Goal: Information Seeking & Learning: Learn about a topic

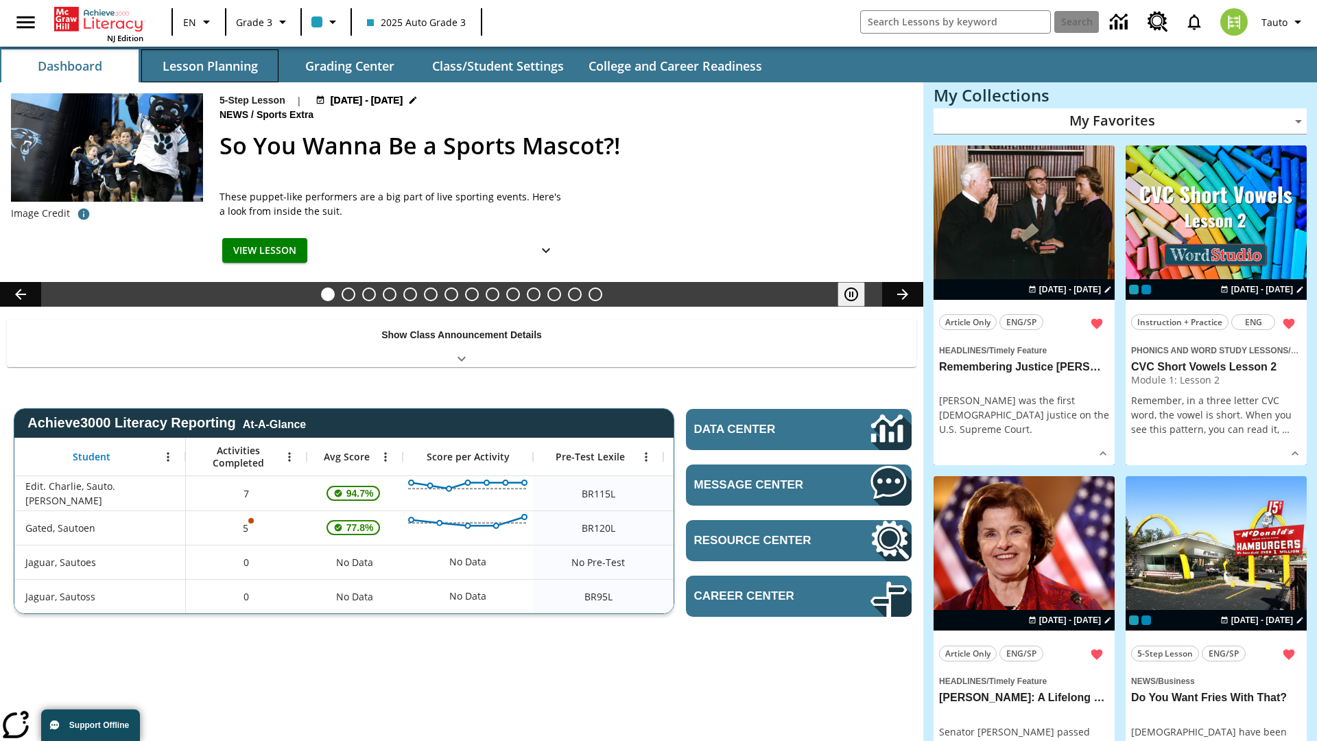
click at [210, 66] on button "Lesson Planning" at bounding box center [209, 65] width 137 height 33
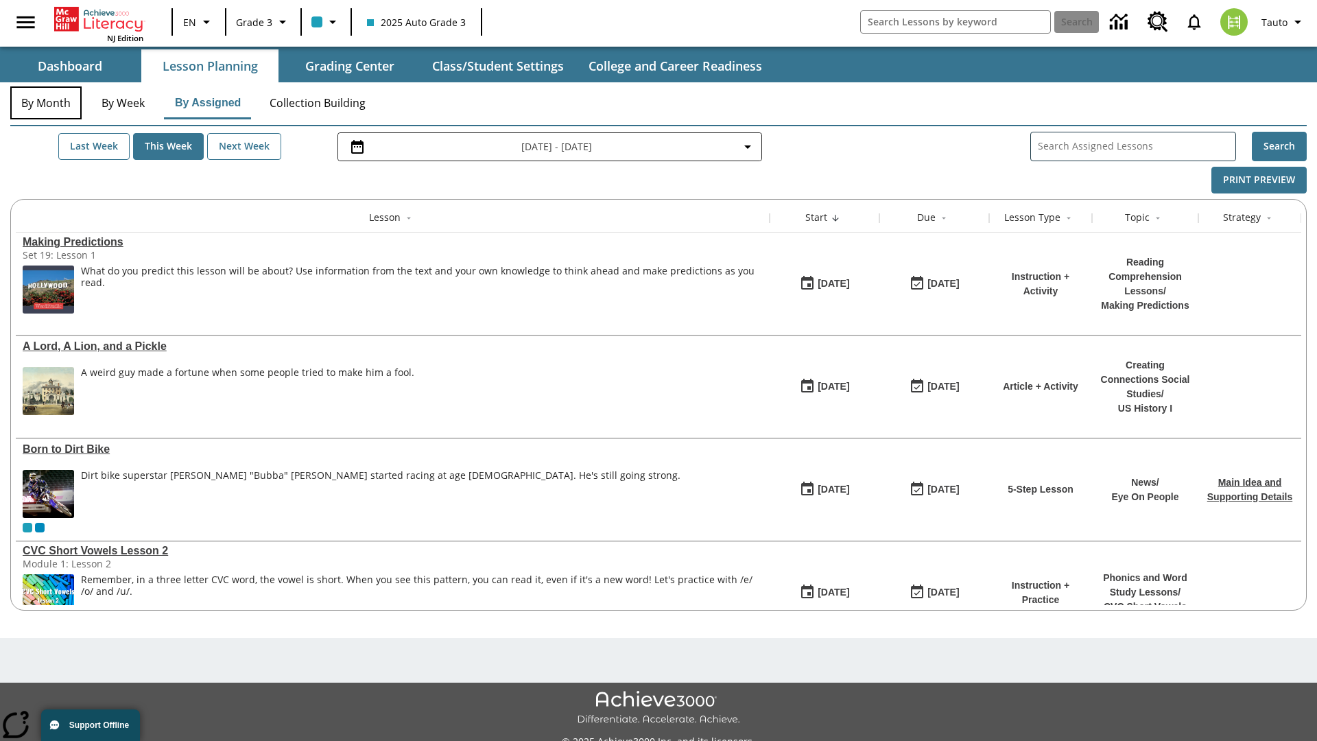
click at [46, 103] on button "By Month" at bounding box center [45, 102] width 71 height 33
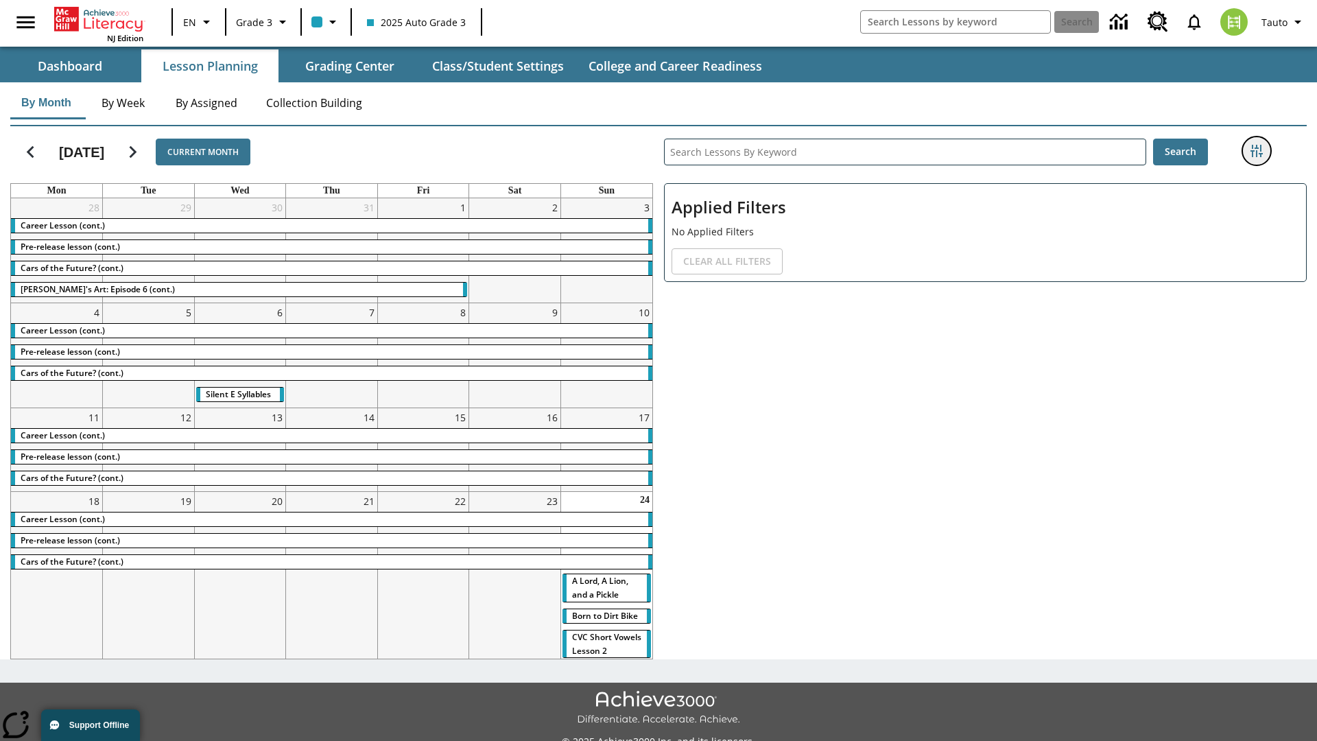
click at [1256, 151] on icon "Filters Side menu" at bounding box center [1256, 151] width 12 height 12
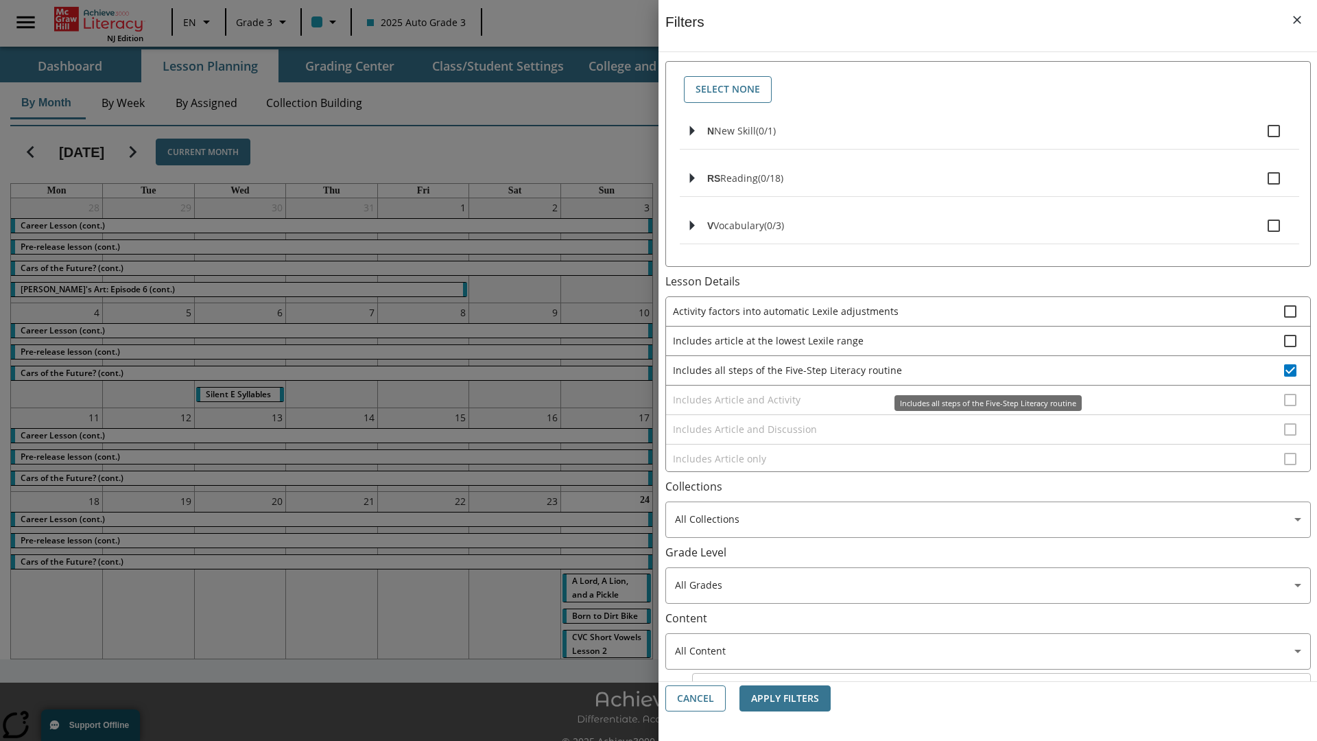
click at [978, 370] on span "Includes all steps of the Five-Step Literacy routine" at bounding box center [978, 370] width 611 height 14
checkbox input "false"
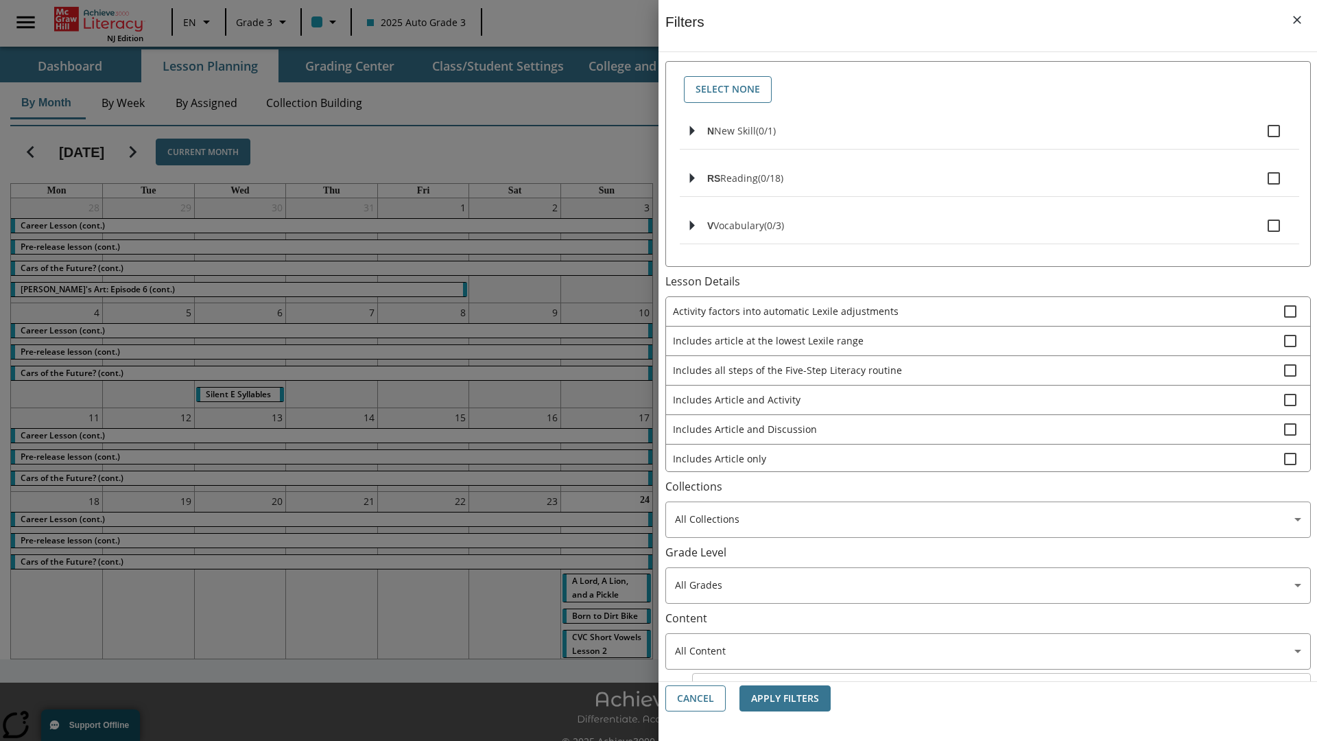
click at [978, 407] on span "Includes Article and Activity" at bounding box center [978, 399] width 611 height 14
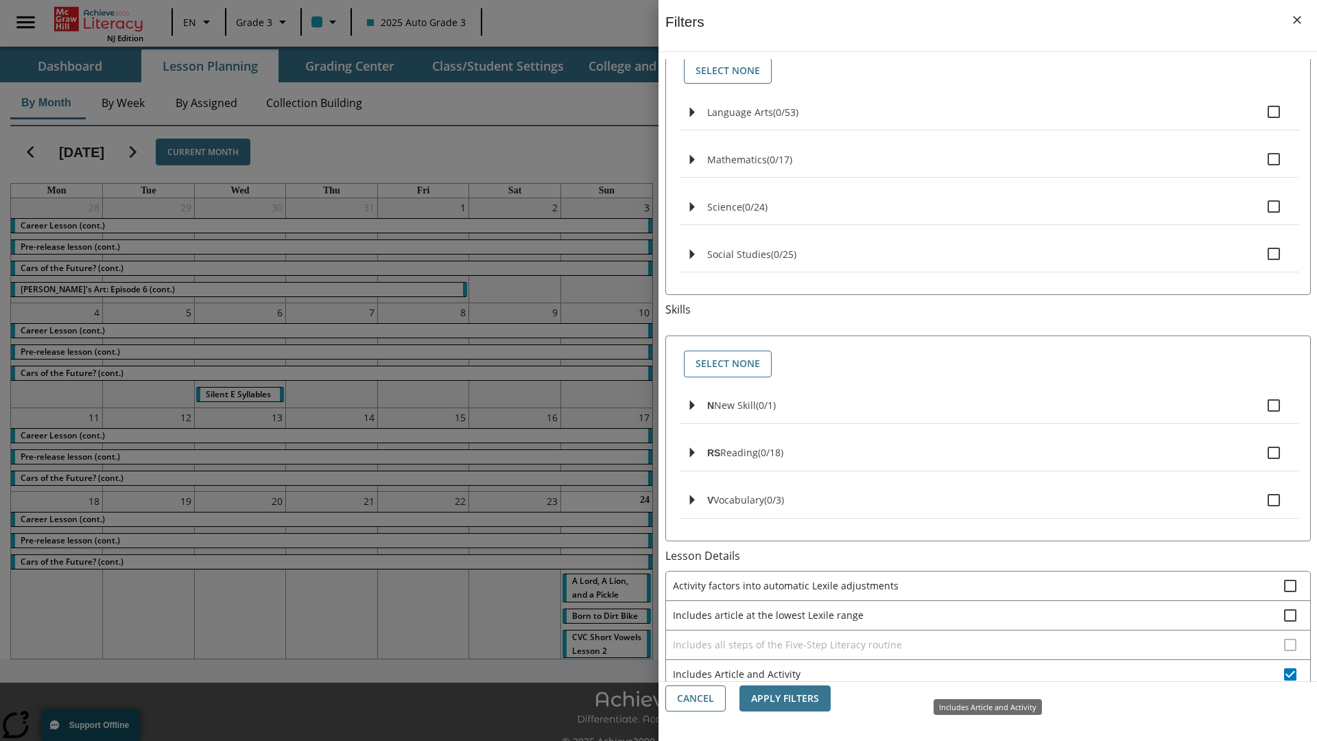
click at [978, 673] on span "Includes Article and Activity" at bounding box center [978, 674] width 611 height 14
checkbox input "false"
click at [978, 696] on span "Includes Article and Discussion" at bounding box center [978, 703] width 611 height 14
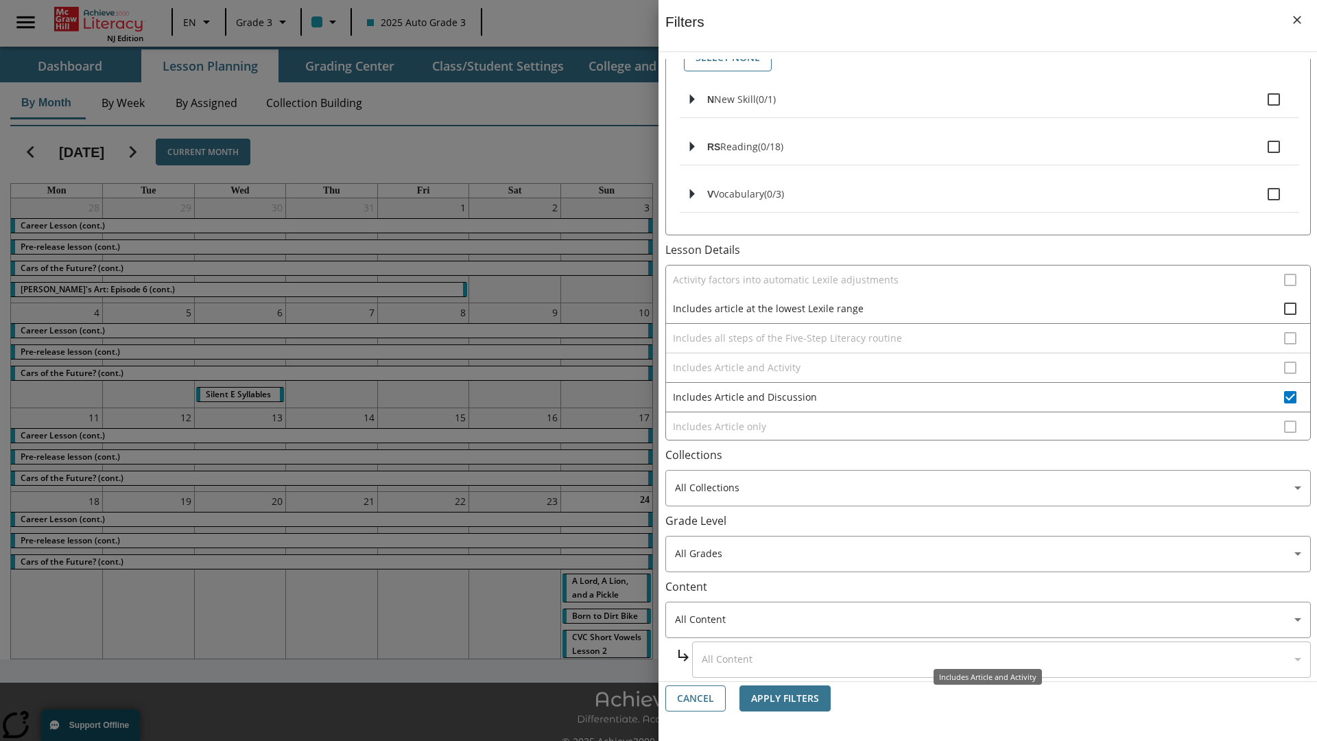
click at [978, 390] on span "Includes Article and Discussion" at bounding box center [978, 397] width 611 height 14
checkbox input "false"
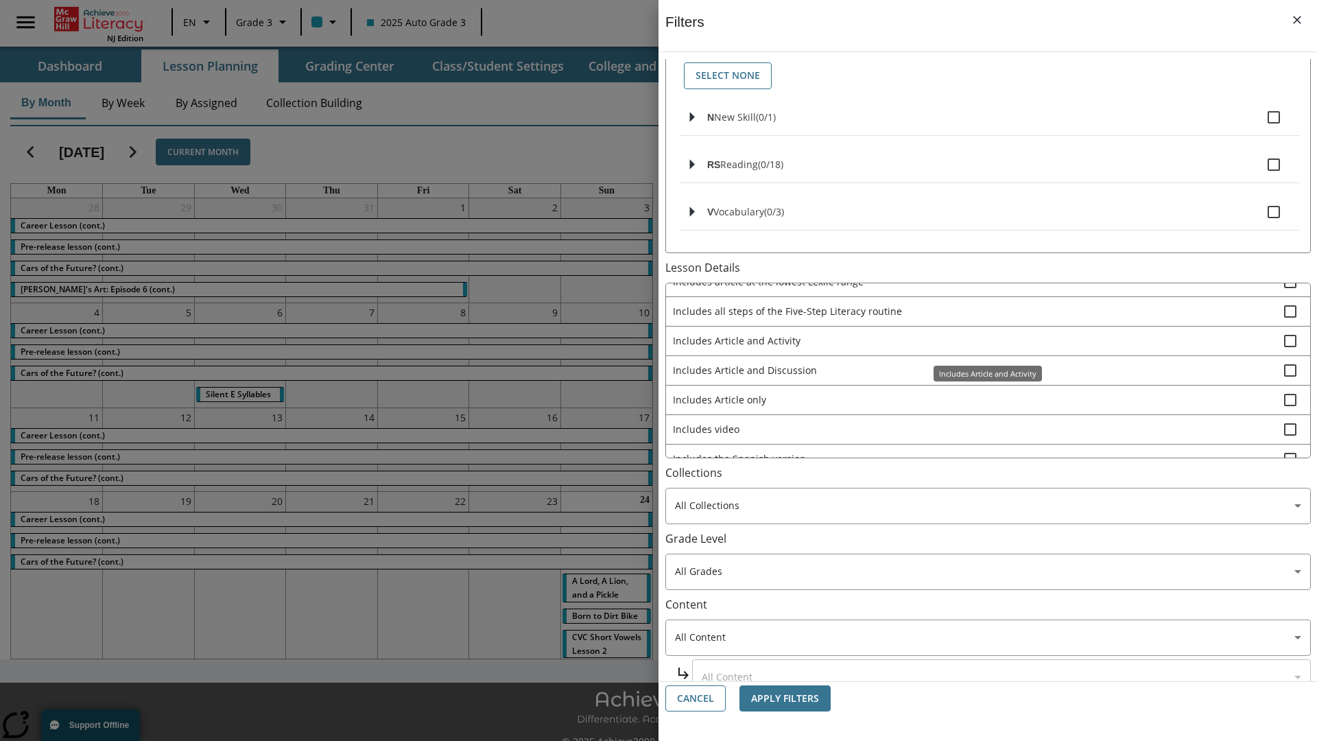
click at [978, 399] on span "Includes Article only" at bounding box center [978, 399] width 611 height 14
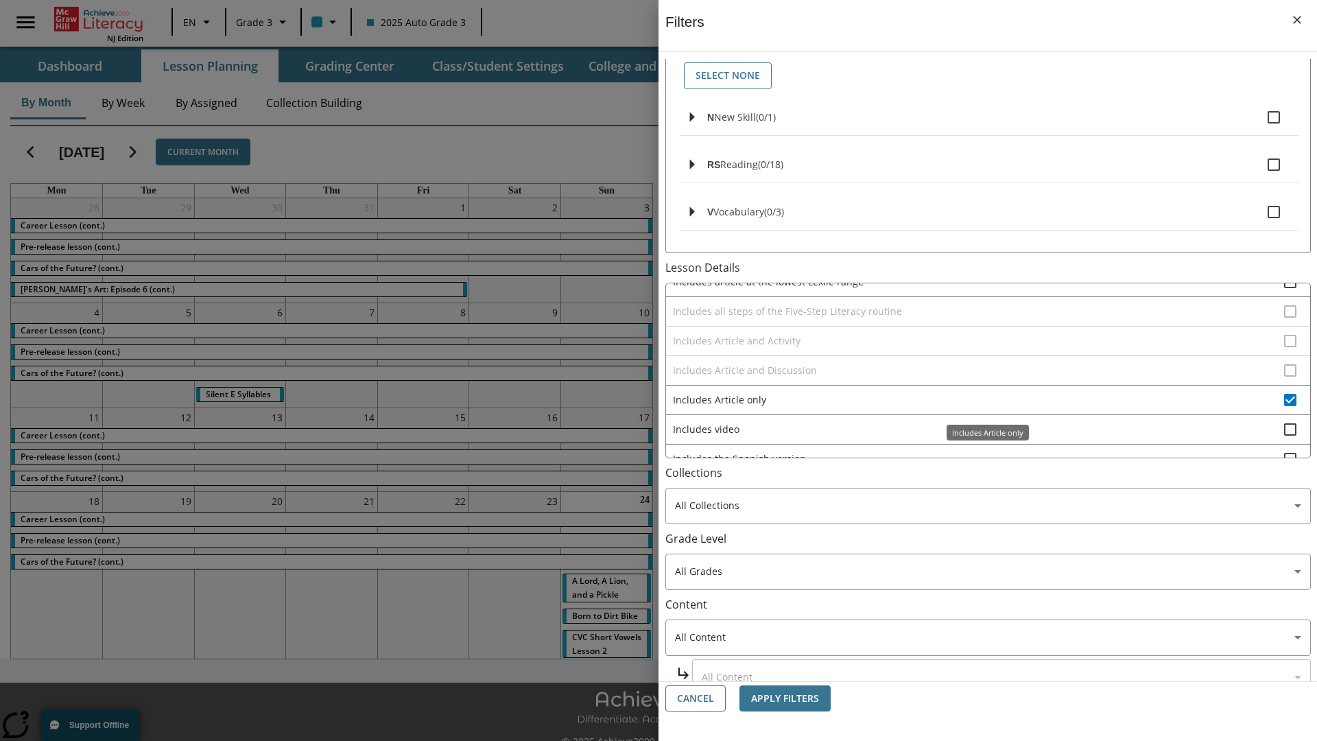
click at [978, 399] on span "Includes Article only" at bounding box center [978, 399] width 611 height 14
checkbox input "false"
click at [978, 481] on span "Includes technology-enhanced activity item" at bounding box center [978, 488] width 611 height 14
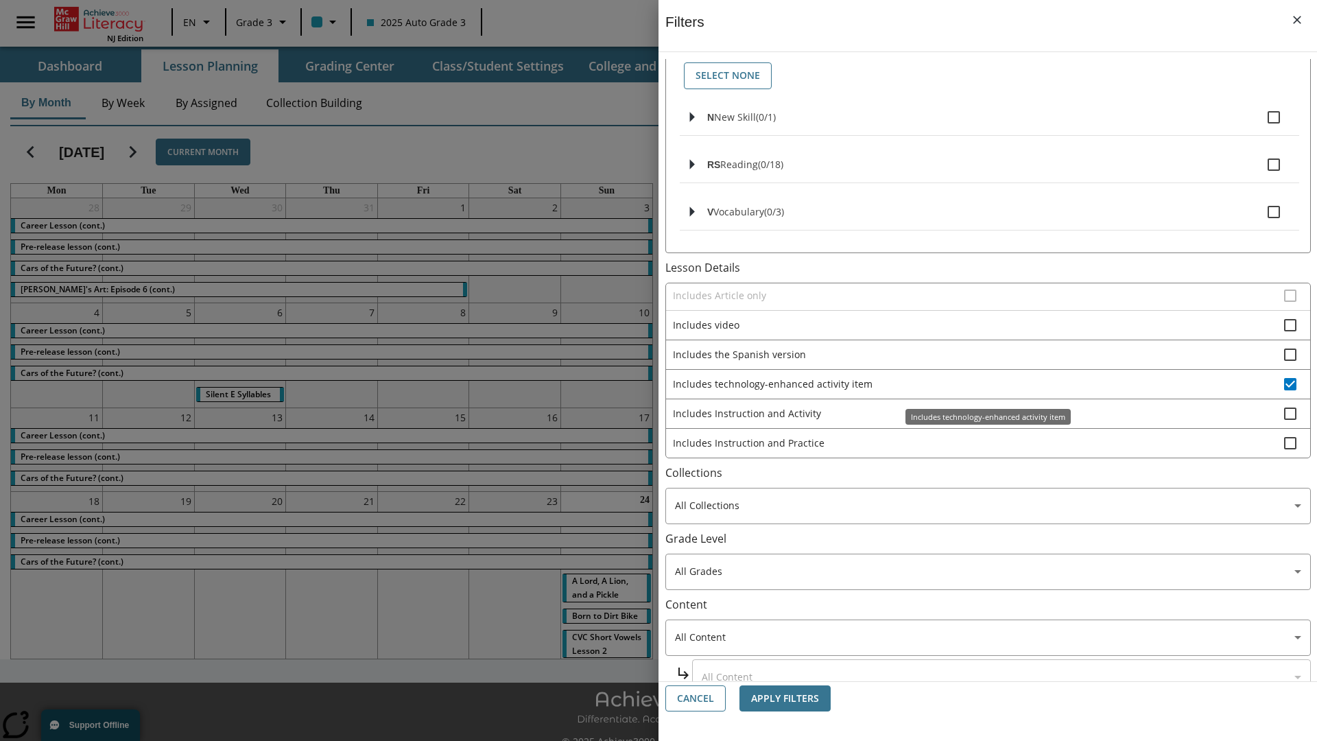
click at [978, 383] on span "Includes technology-enhanced activity item" at bounding box center [978, 384] width 611 height 14
checkbox input "false"
click at [978, 420] on span "Includes Instruction and Activity" at bounding box center [978, 413] width 611 height 14
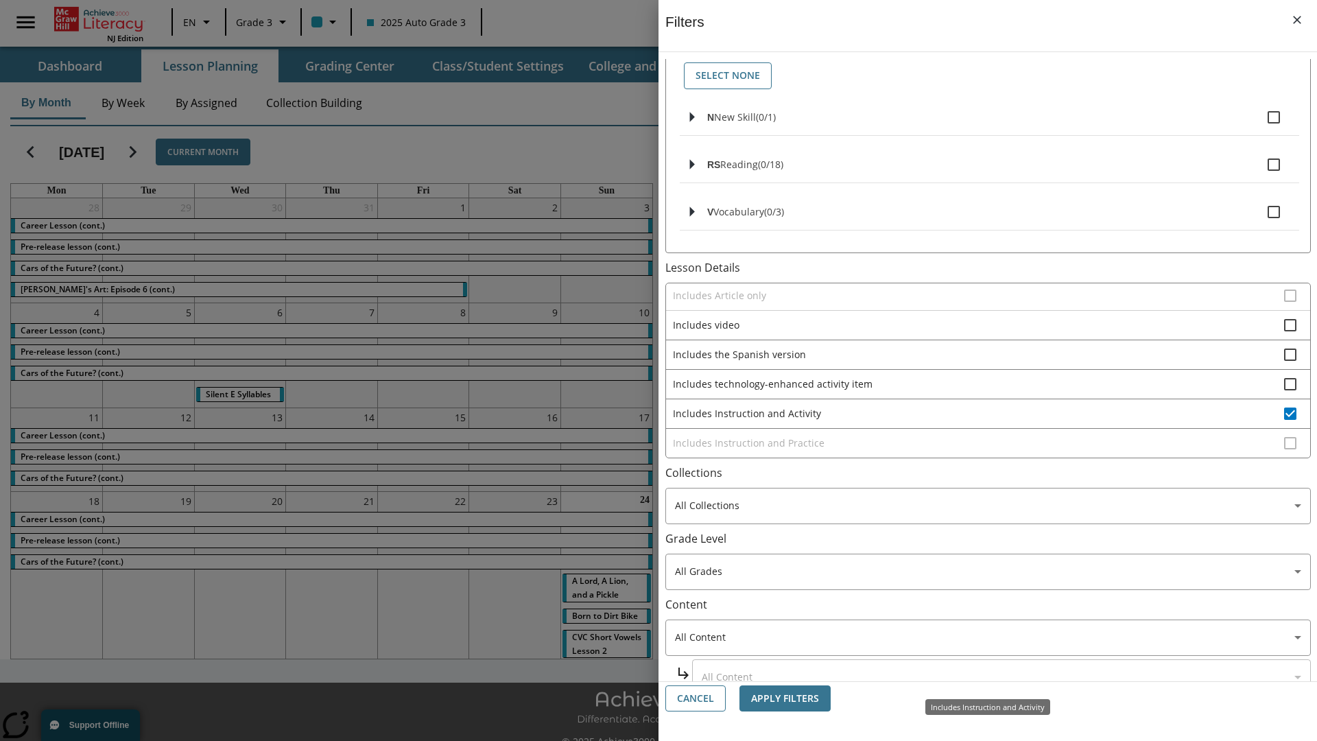
scroll to position [329, 0]
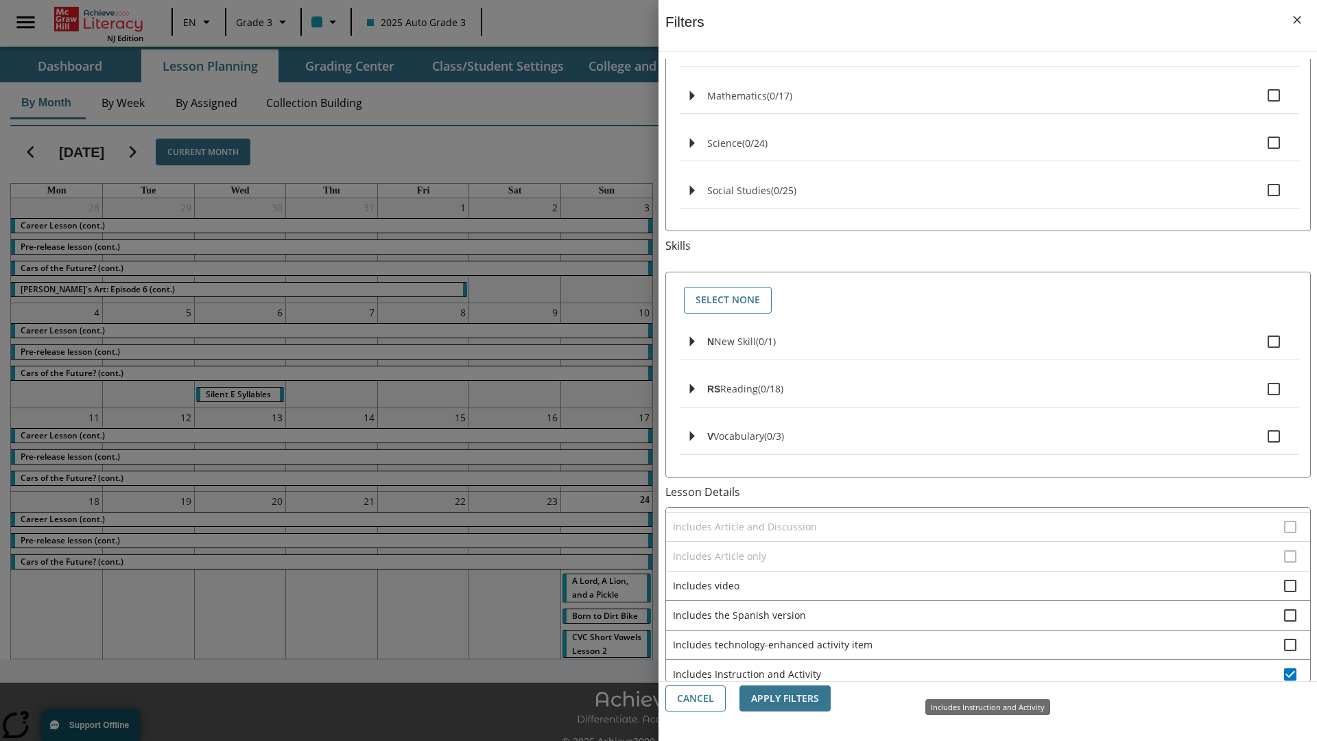
click at [978, 673] on span "Includes Instruction and Activity" at bounding box center [978, 674] width 611 height 14
checkbox input "false"
click at [978, 696] on span "Includes Instruction and Practice" at bounding box center [978, 703] width 611 height 14
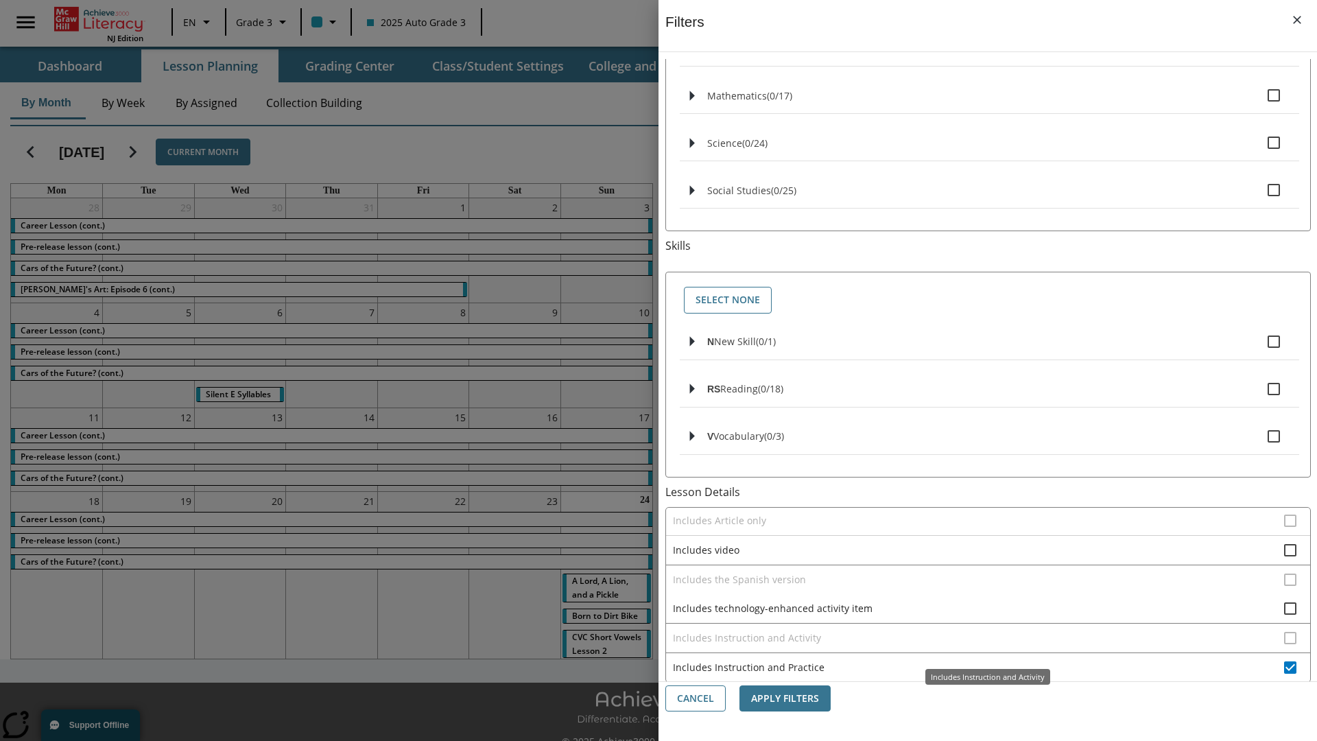
click at [978, 660] on span "Includes Instruction and Practice" at bounding box center [978, 667] width 611 height 14
checkbox input "false"
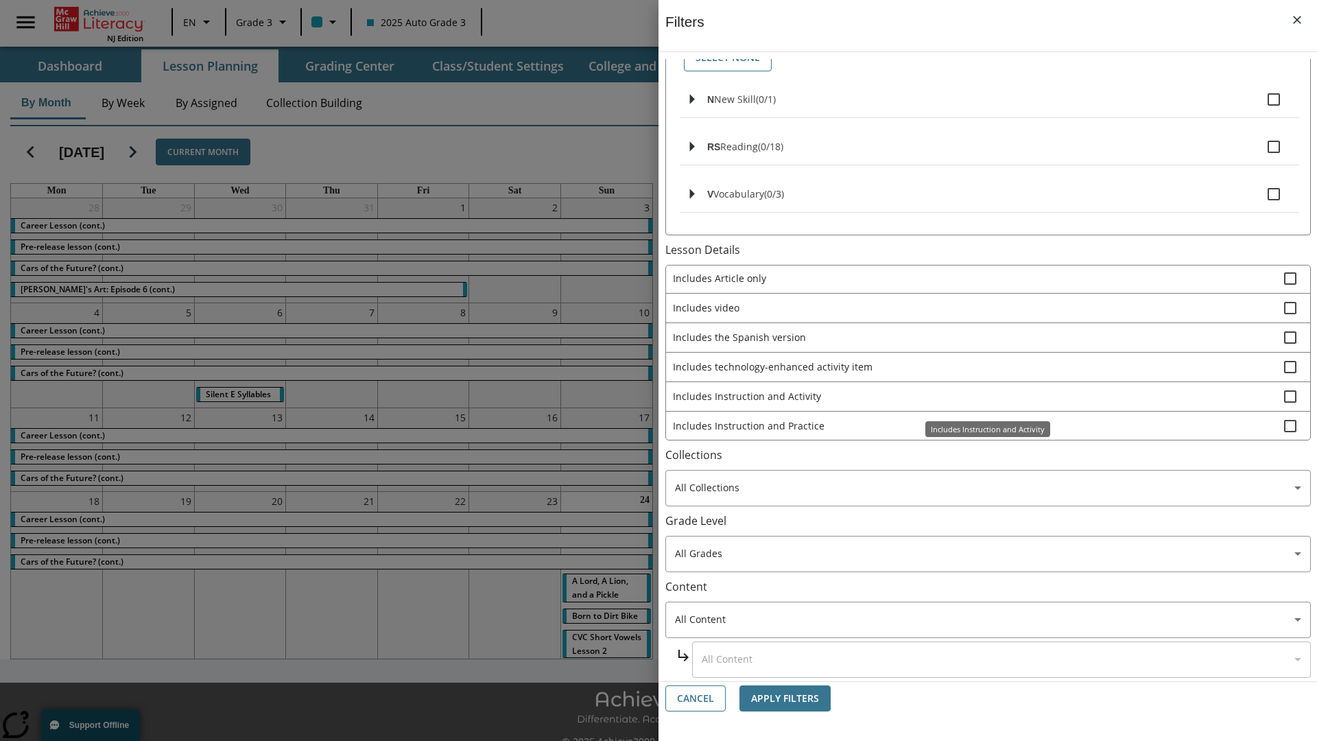
click at [978, 138] on span "Activity factors into automatic Lexile adjustments" at bounding box center [978, 130] width 611 height 14
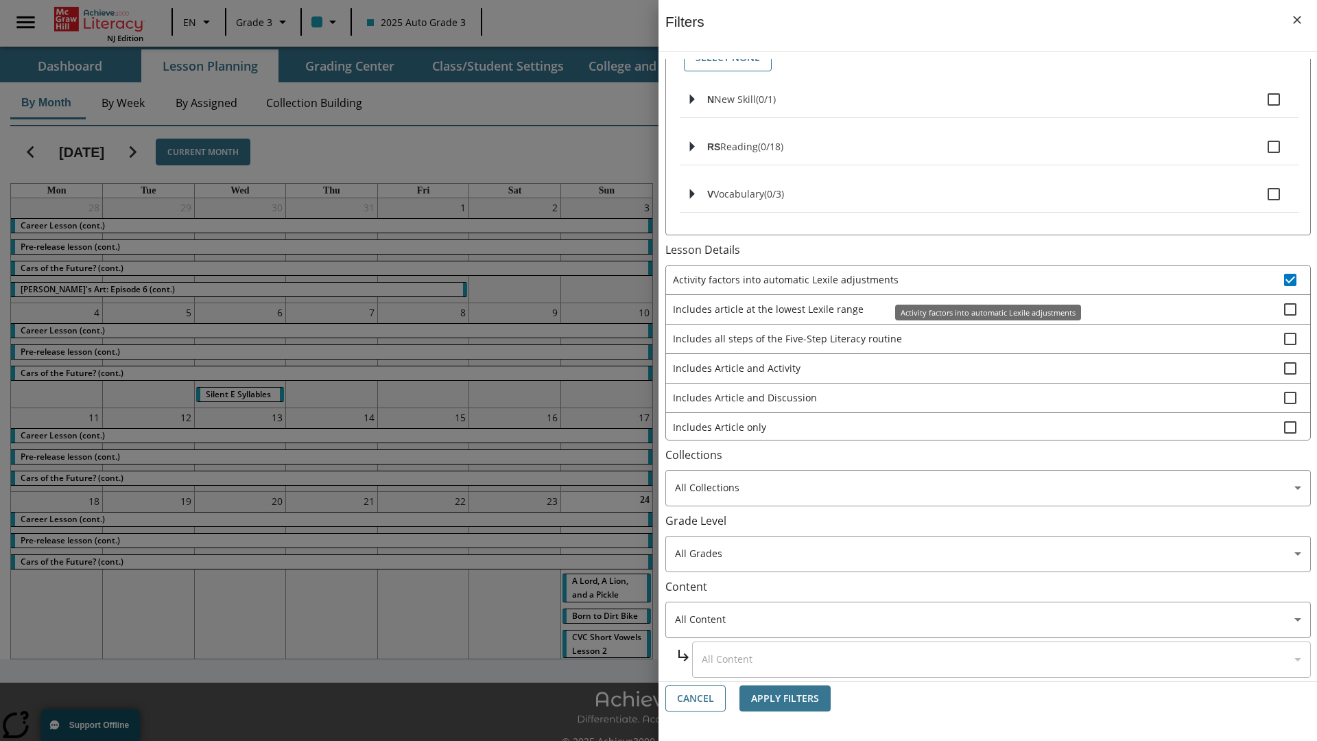
click at [978, 279] on span "Activity factors into automatic Lexile adjustments" at bounding box center [978, 279] width 611 height 14
checkbox input "false"
click at [978, 316] on span "Includes article at the lowest Lexile range" at bounding box center [978, 309] width 611 height 14
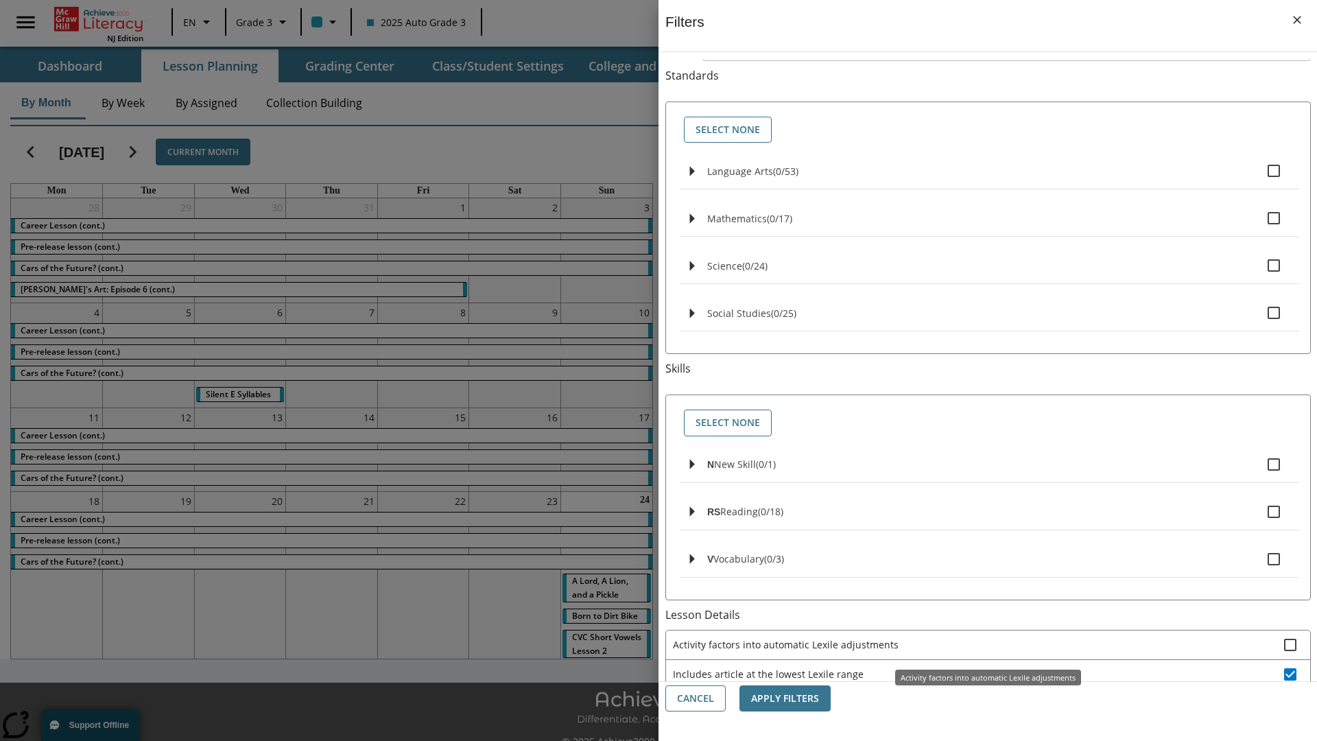
scroll to position [510, 0]
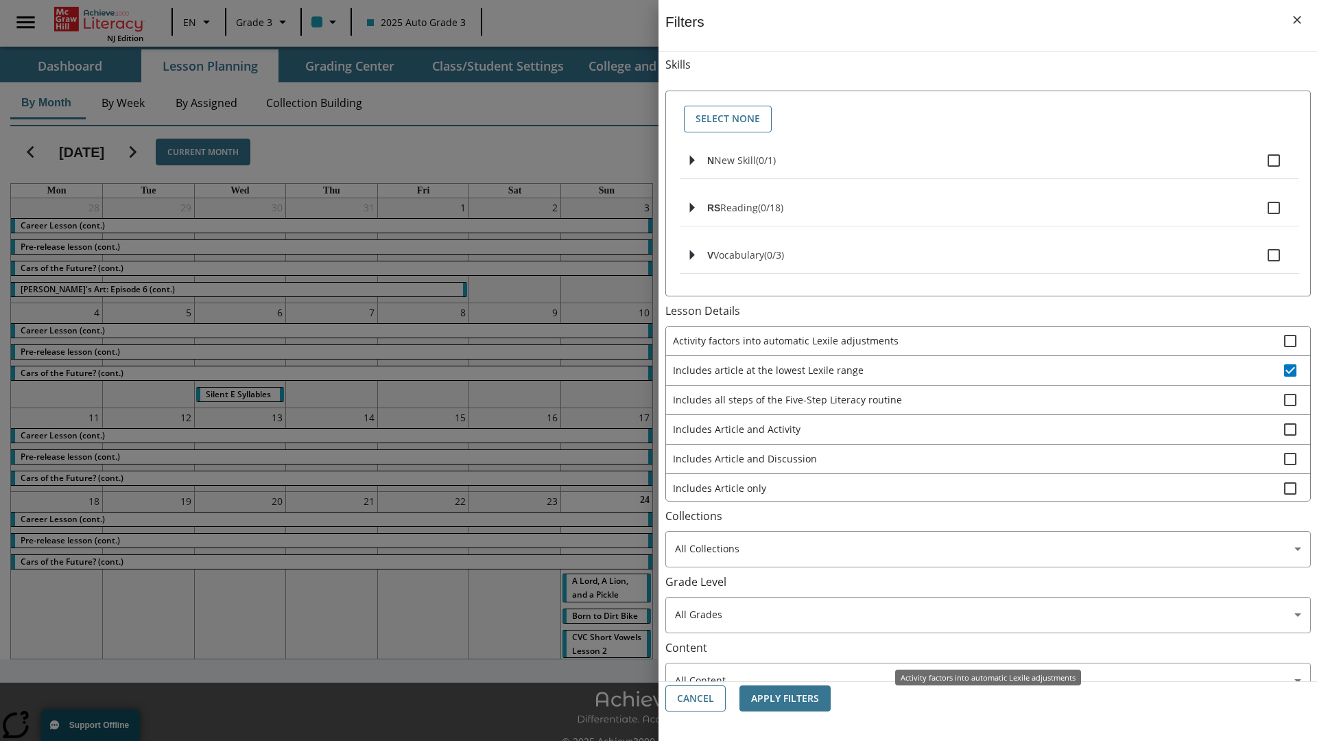
click at [977, 363] on span "Includes article at the lowest Lexile range" at bounding box center [978, 370] width 611 height 14
checkbox input "false"
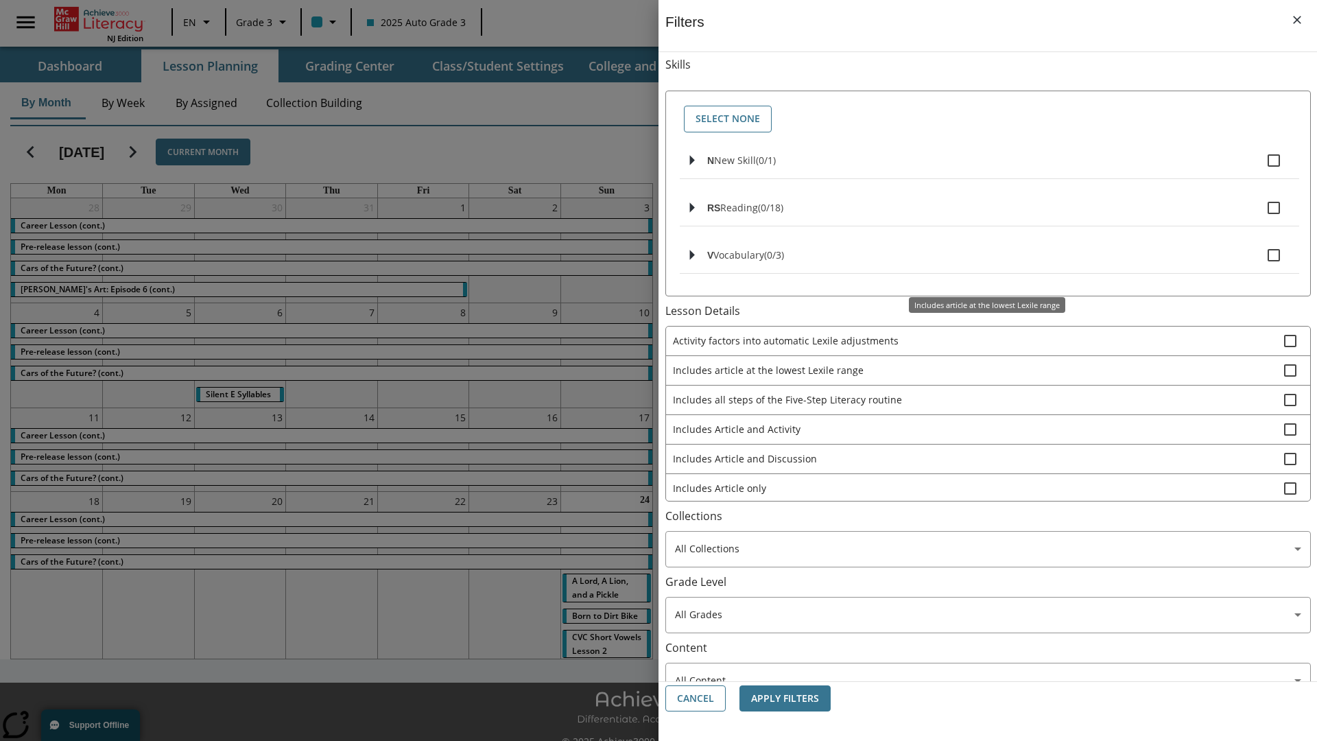
scroll to position [571, 1]
